Goal: Information Seeking & Learning: Learn about a topic

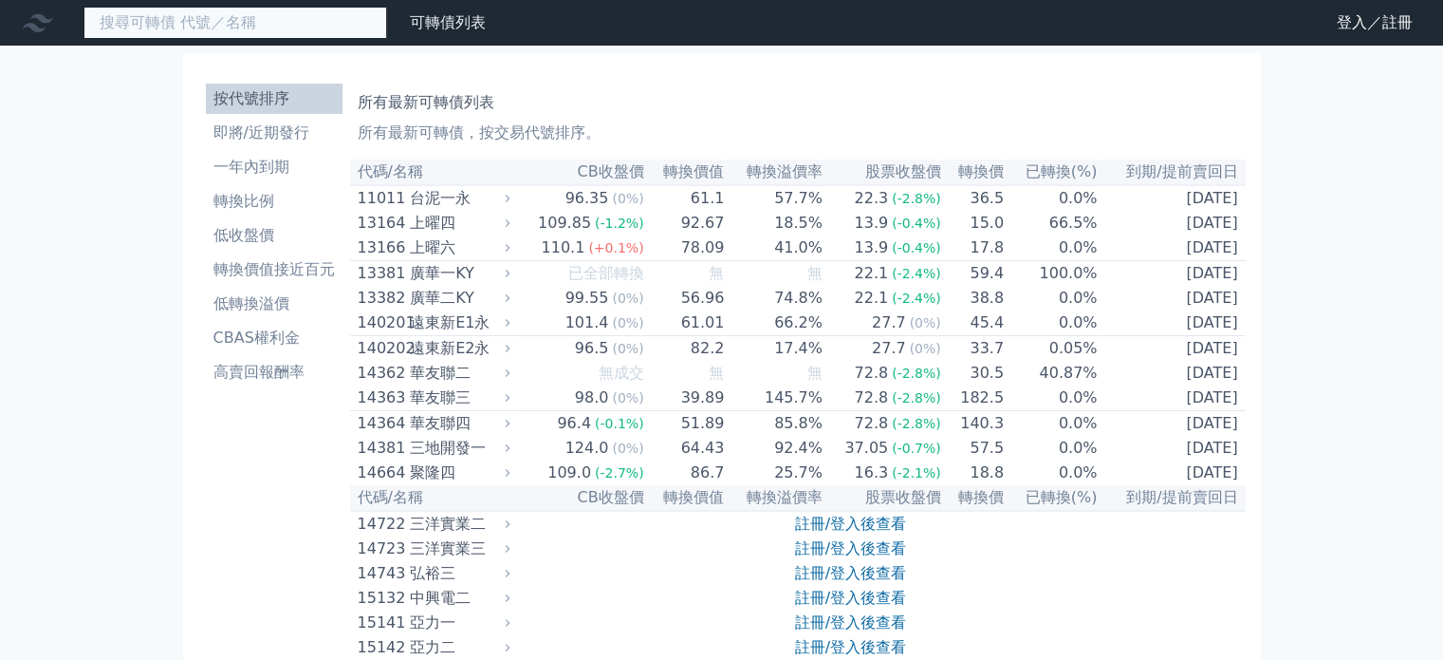
click at [288, 18] on input at bounding box center [236, 23] width 304 height 32
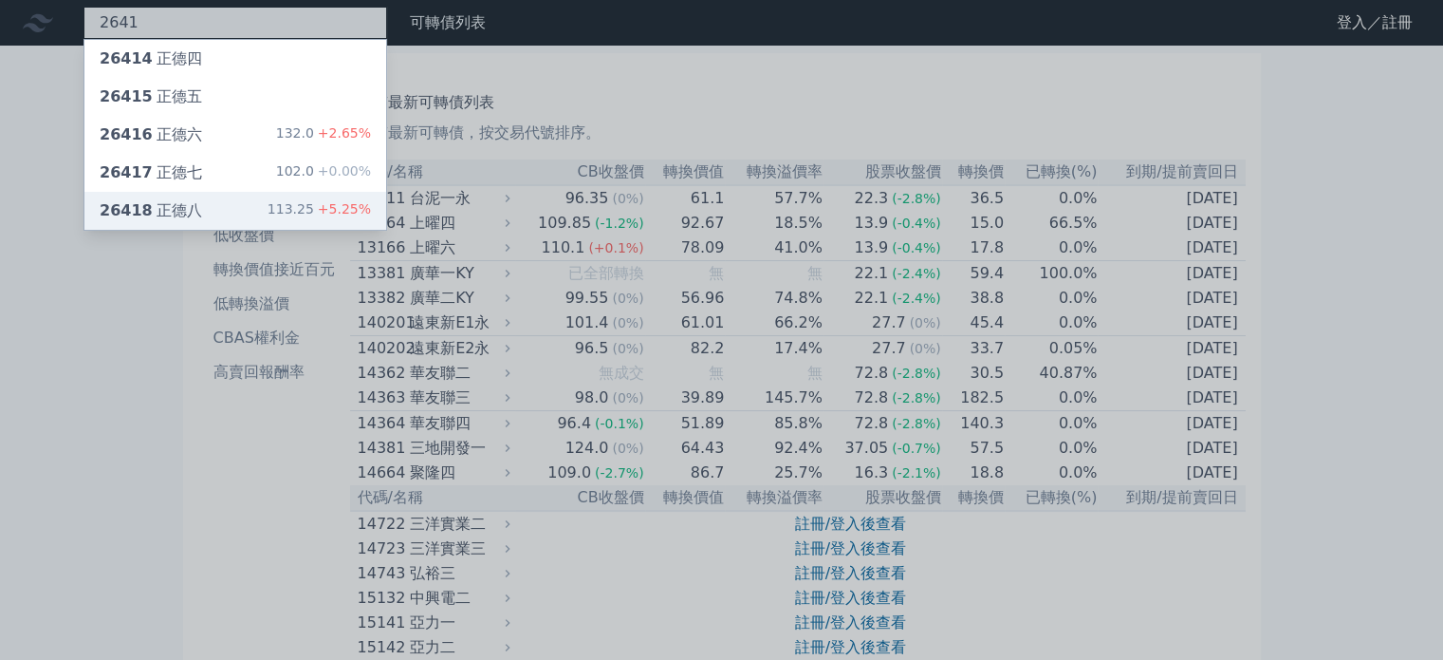
type input "2641"
click at [210, 203] on div "26418 正德八 113.25 +5.25%" at bounding box center [235, 211] width 302 height 38
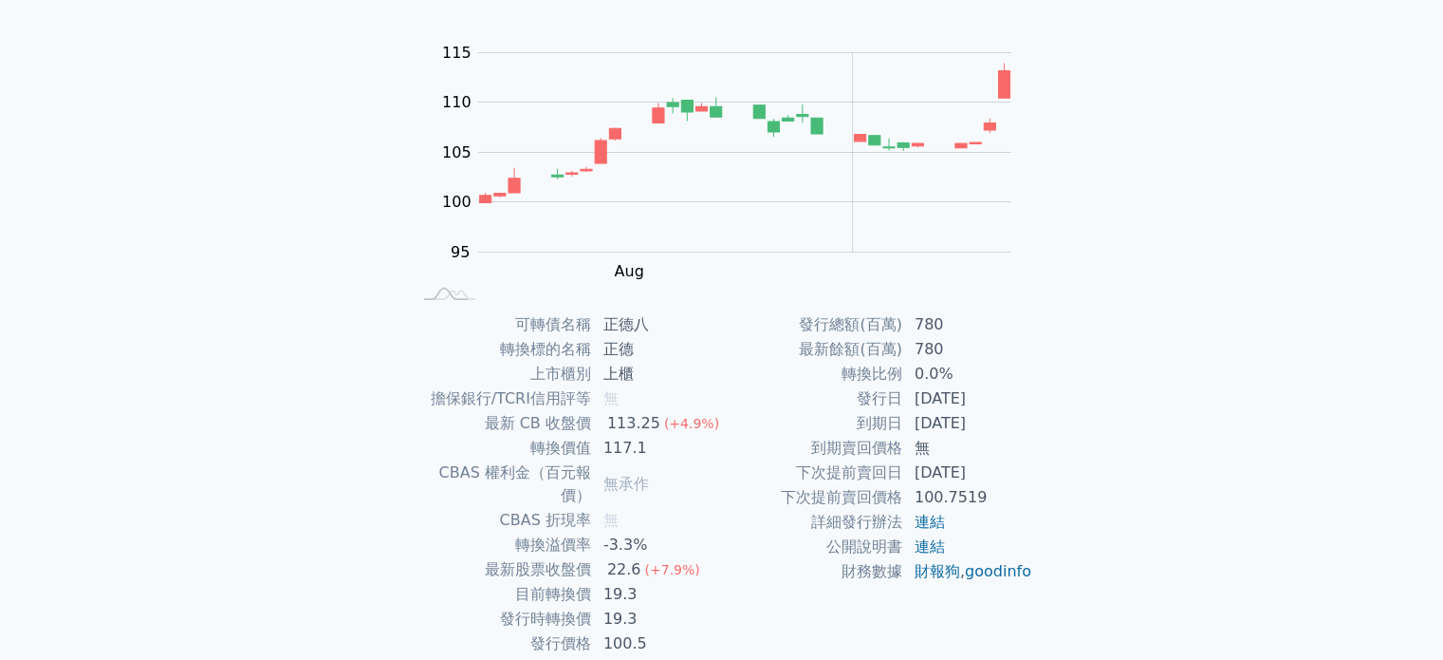
scroll to position [190, 0]
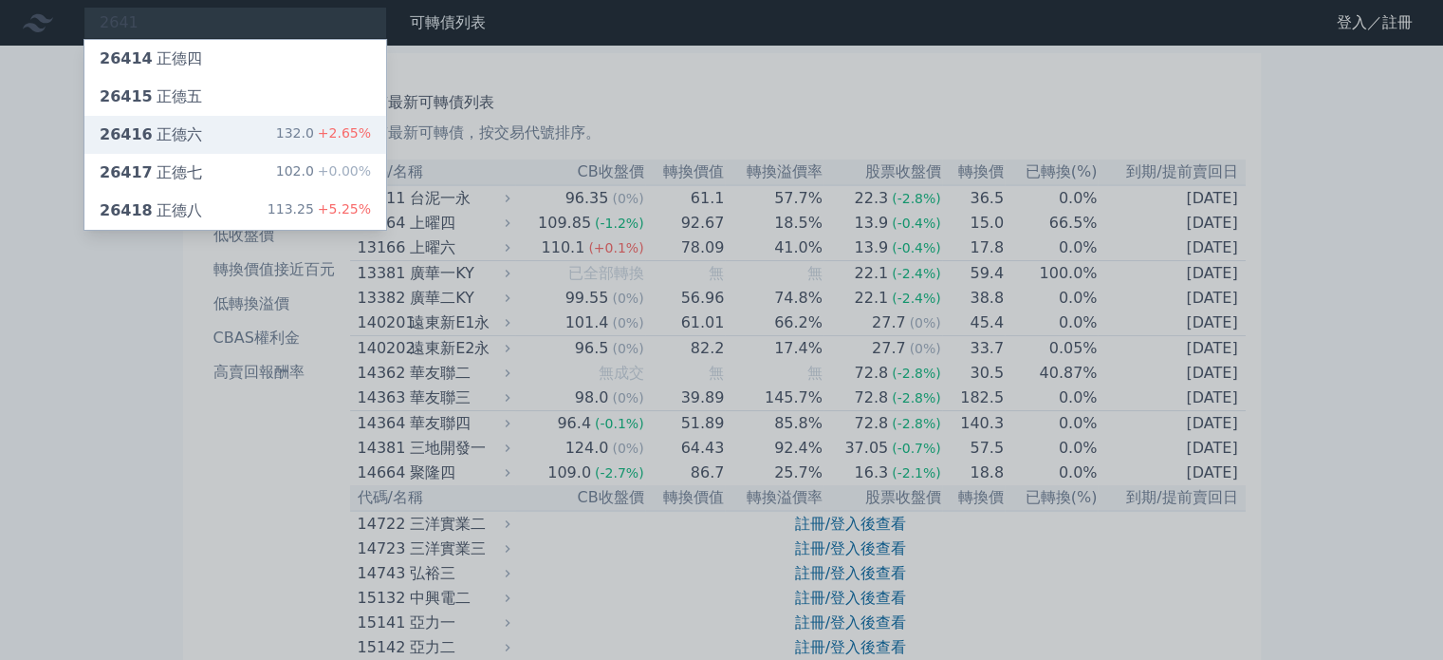
click at [177, 138] on div "26416 正德六" at bounding box center [151, 134] width 102 height 23
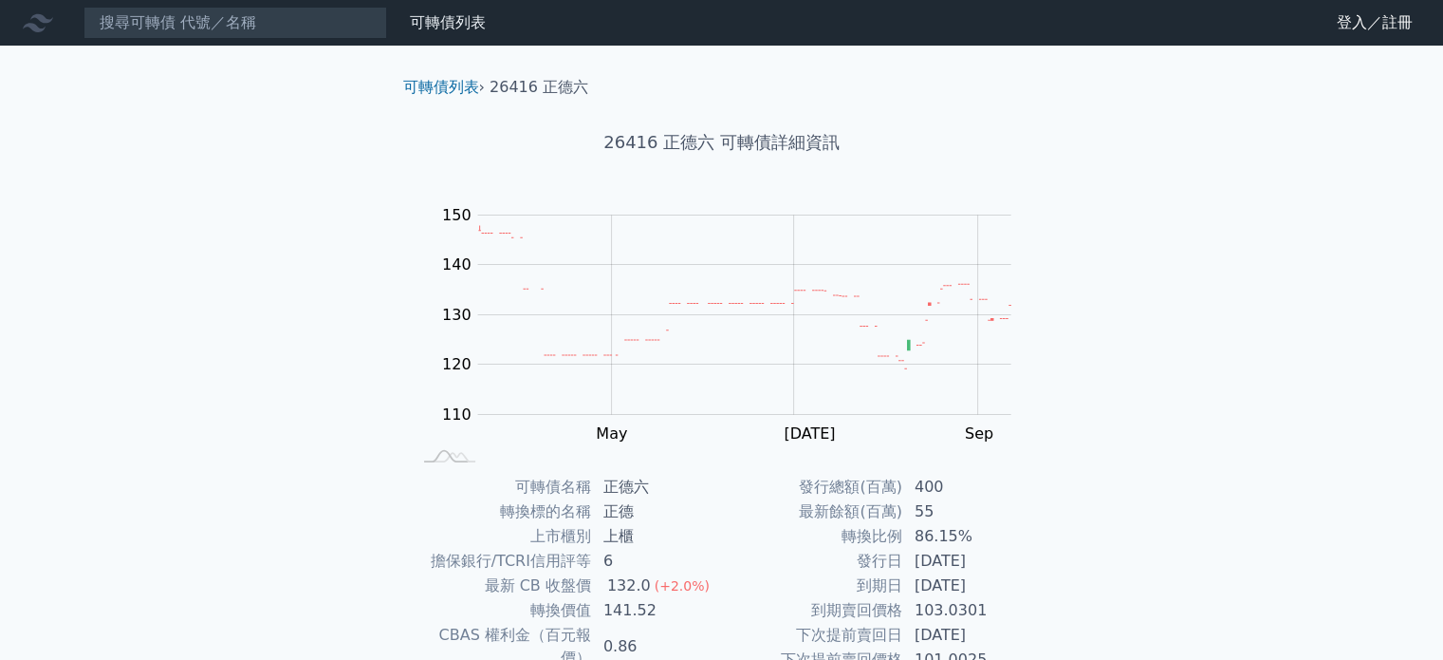
scroll to position [190, 0]
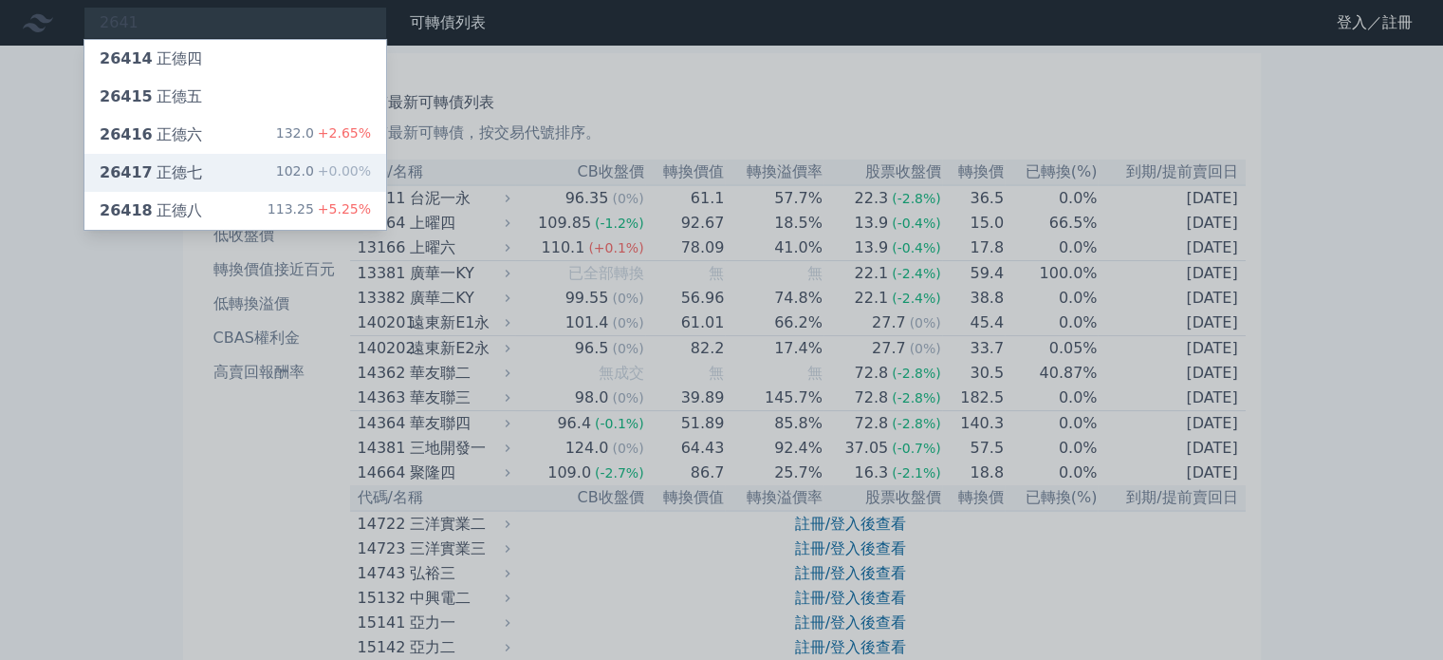
click at [163, 166] on div "26417 正德七" at bounding box center [151, 172] width 102 height 23
